Goal: Transaction & Acquisition: Download file/media

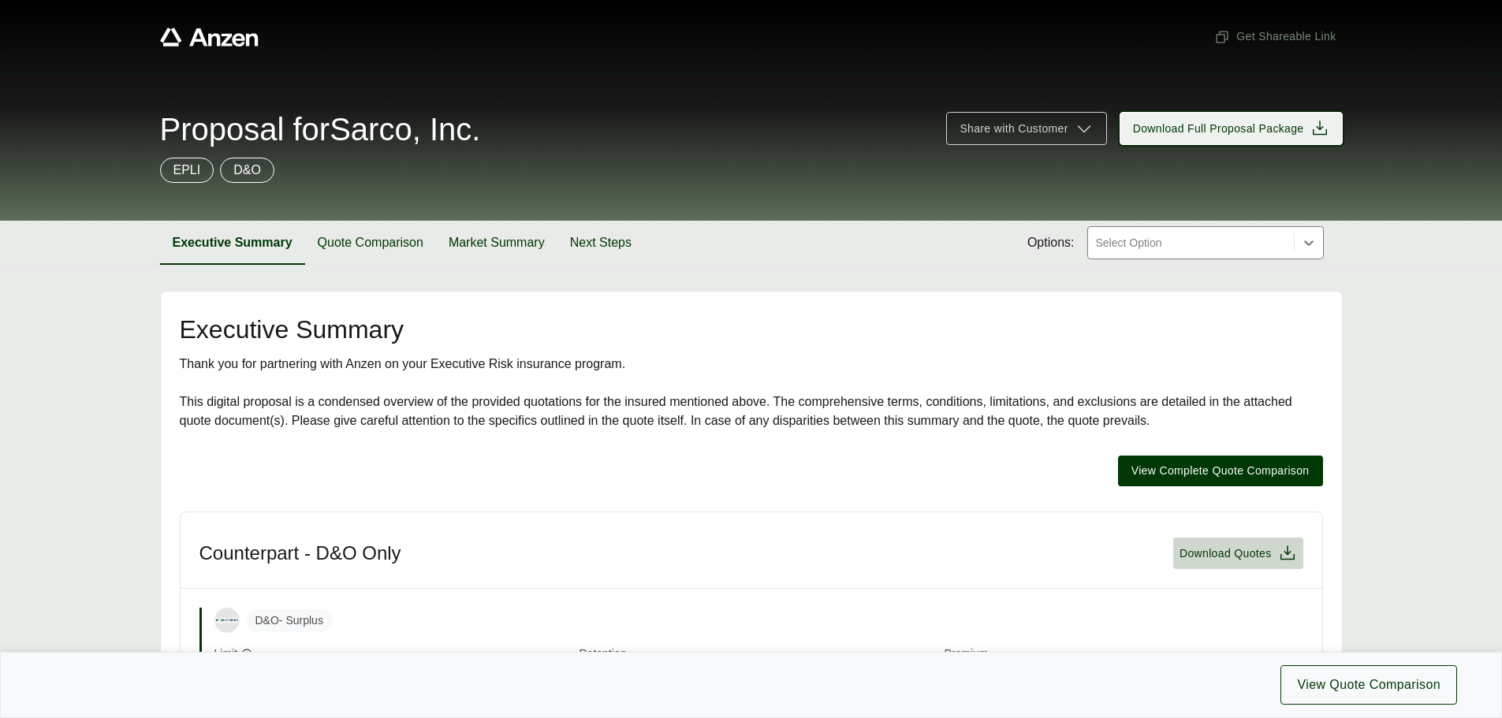
click at [1240, 126] on span "Download Full Proposal Package" at bounding box center [1218, 129] width 171 height 17
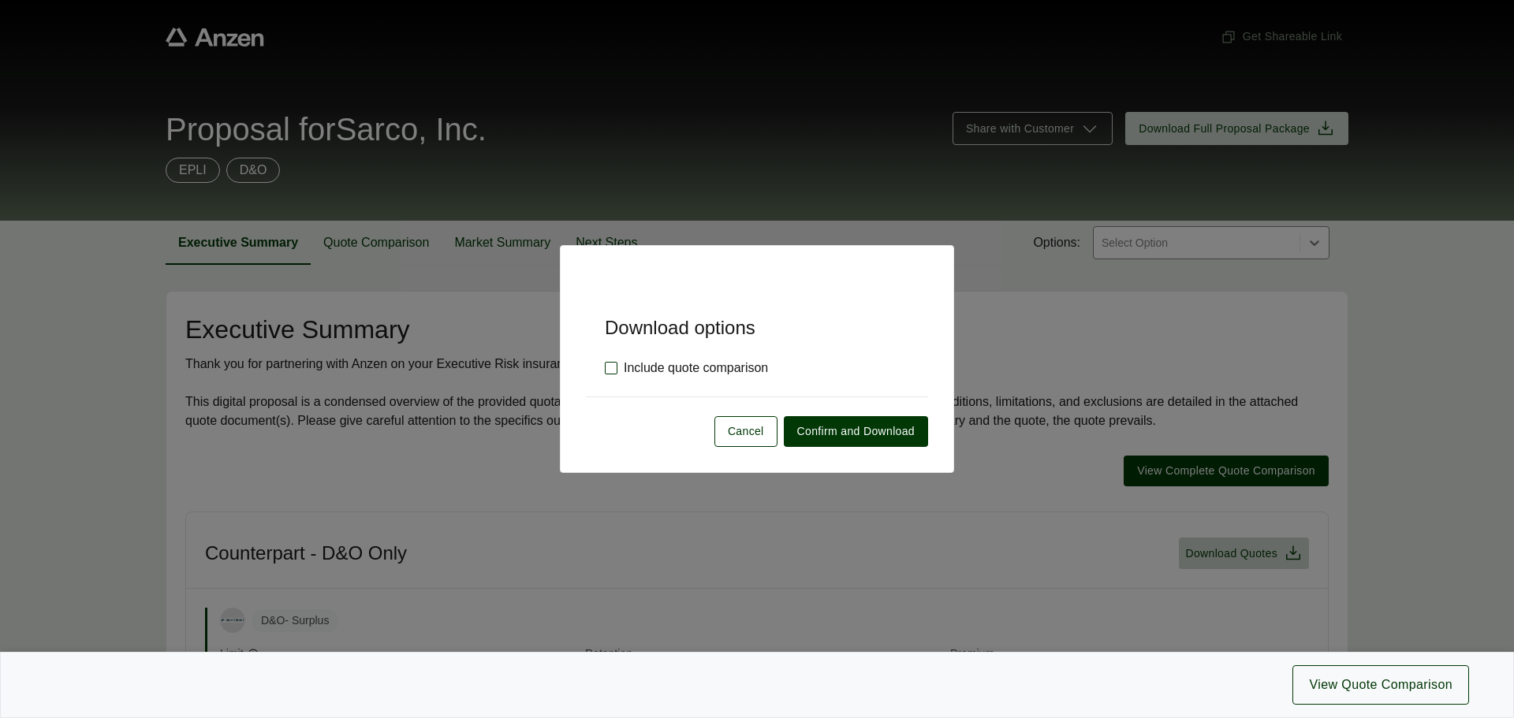
click at [647, 363] on label "Include quote comparison" at bounding box center [686, 368] width 163 height 19
click at [829, 435] on span "Confirm and Download" at bounding box center [855, 431] width 117 height 17
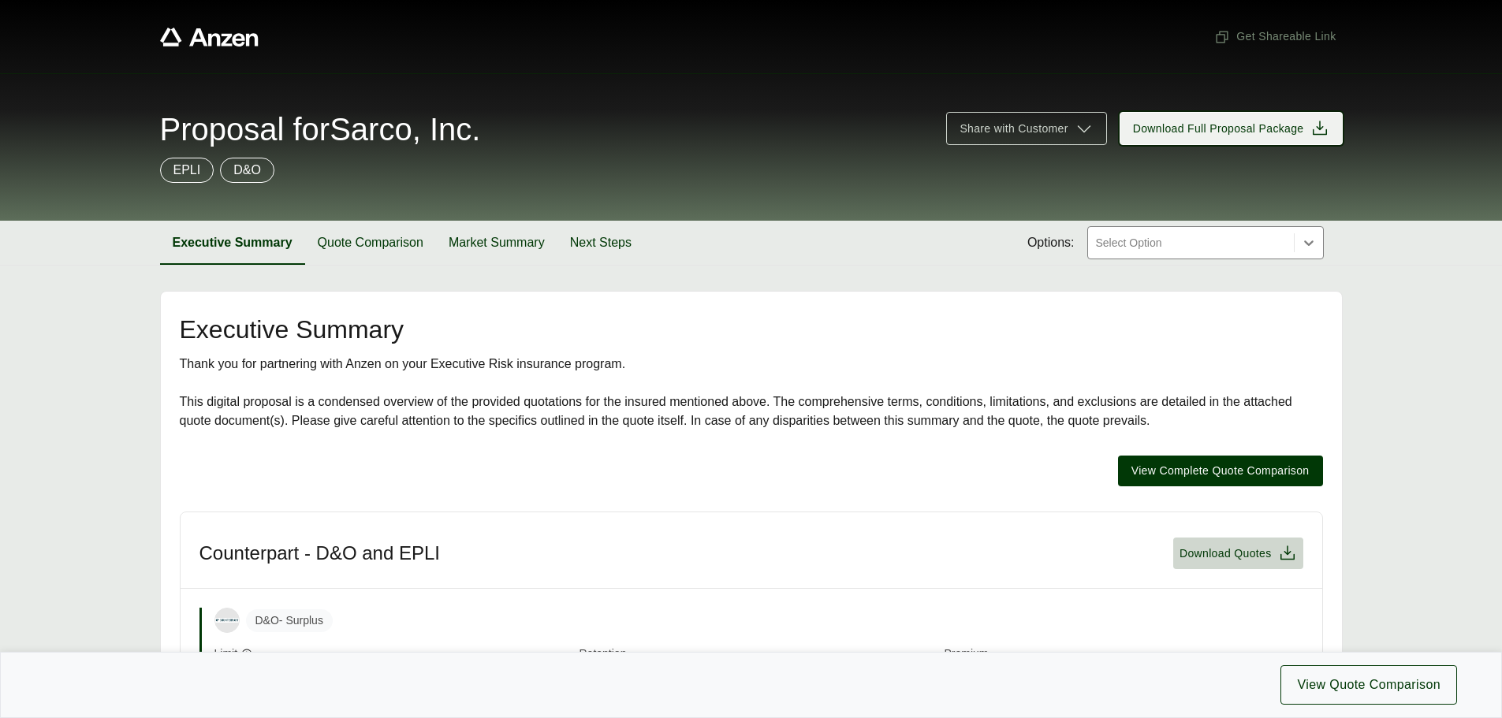
click at [1179, 129] on span "Download Full Proposal Package" at bounding box center [1218, 129] width 171 height 17
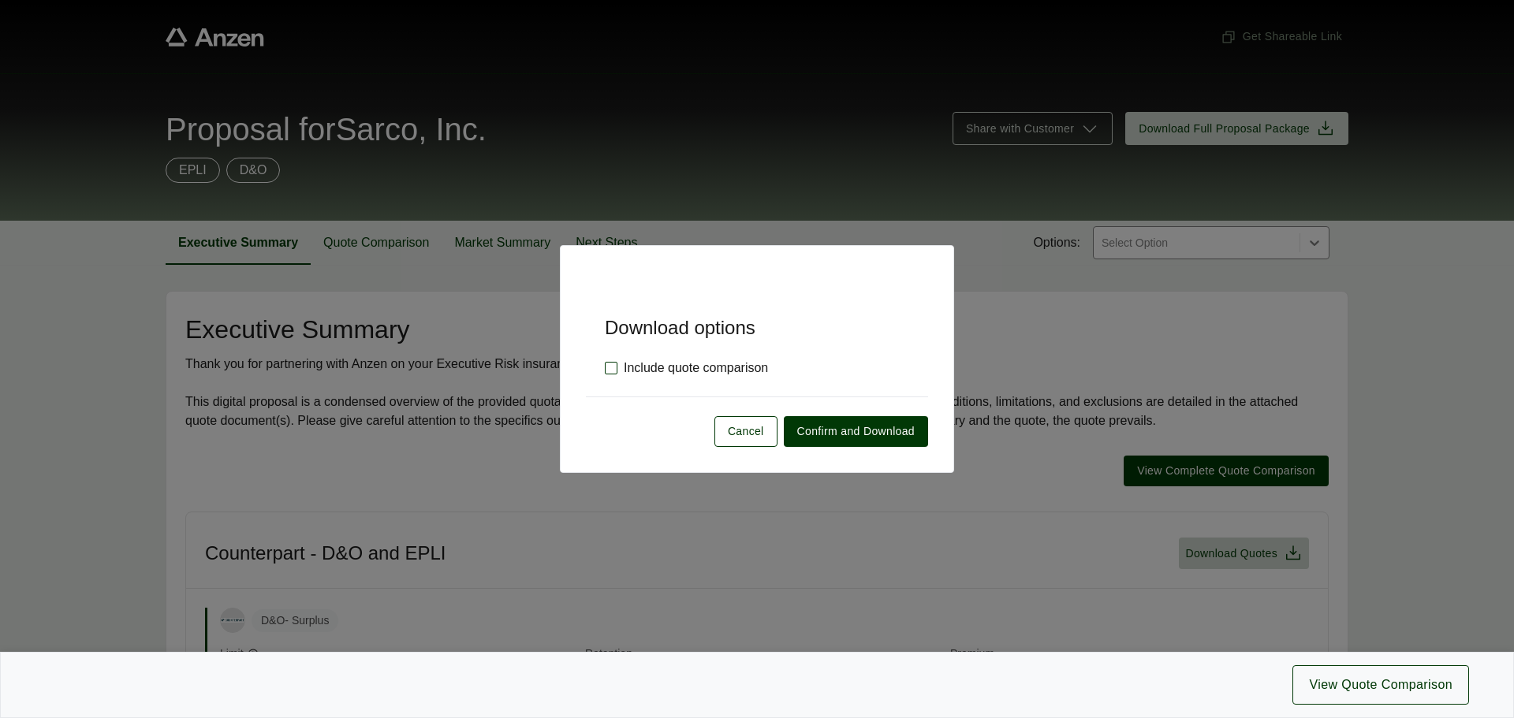
click at [665, 366] on label "Include quote comparison" at bounding box center [686, 368] width 163 height 19
click at [842, 425] on span "Confirm and Download" at bounding box center [855, 431] width 117 height 17
